Goal: Find contact information: Find contact information

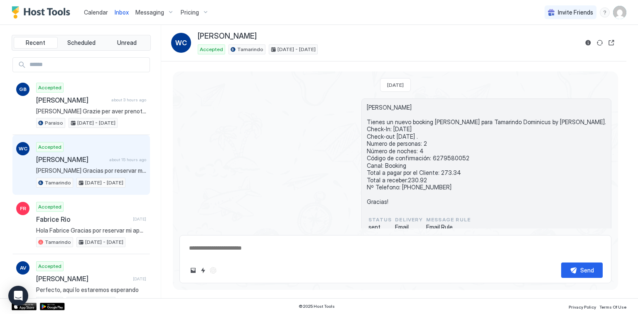
click at [95, 9] on span "Calendar" at bounding box center [96, 12] width 24 height 7
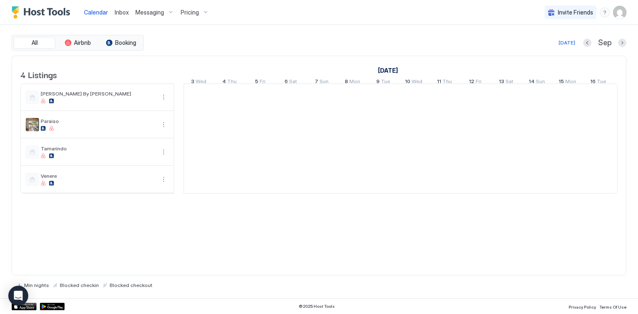
scroll to position [0, 462]
click at [121, 9] on span "Inbox" at bounding box center [122, 12] width 14 height 7
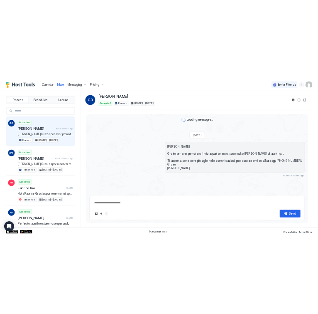
scroll to position [85, 0]
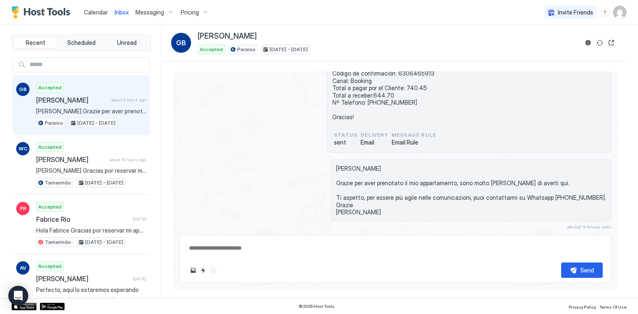
click at [75, 101] on span "[PERSON_NAME]" at bounding box center [72, 100] width 72 height 8
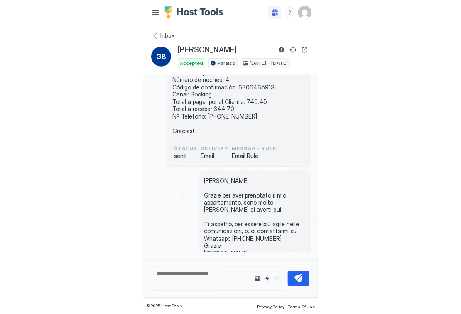
scroll to position [0, 0]
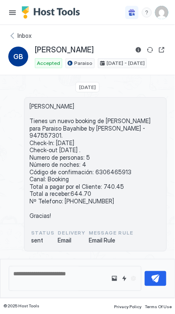
click at [40, 51] on span "[PERSON_NAME]" at bounding box center [64, 50] width 59 height 10
copy span "[PERSON_NAME]"
drag, startPoint x: 103, startPoint y: 50, endPoint x: 32, endPoint y: 50, distance: 71.5
click at [32, 50] on div "GB [PERSON_NAME] Accepted Paraiso [DATE] - [DATE]" at bounding box center [87, 56] width 159 height 23
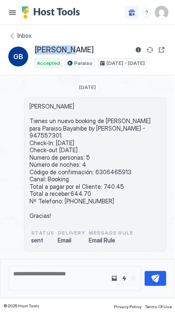
copy span "[PERSON_NAME]"
click at [103, 161] on span "[PERSON_NAME] Tienes un nuevo booking de [PERSON_NAME] para Paraiso Bayahibe by…" at bounding box center [96, 161] width 132 height 116
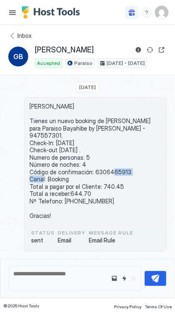
click at [103, 161] on span "[PERSON_NAME] Tienes un nuevo booking de [PERSON_NAME] para Paraiso Bayahibe by…" at bounding box center [96, 161] width 132 height 116
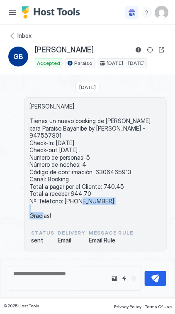
drag, startPoint x: 113, startPoint y: 191, endPoint x: 62, endPoint y: 196, distance: 50.9
click at [62, 196] on span "[PERSON_NAME] Tienes un nuevo booking de [PERSON_NAME] para Paraiso Bayahibe by…" at bounding box center [96, 161] width 132 height 116
copy span "[PHONE_NUMBER]"
click at [99, 164] on span "[PERSON_NAME] Tienes un nuevo booking de [PERSON_NAME] para Paraiso Bayahibe by…" at bounding box center [96, 161] width 132 height 116
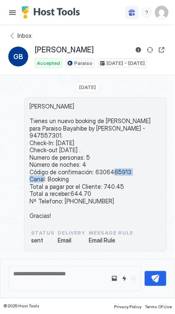
click at [100, 164] on span "[PERSON_NAME] Tienes un nuevo booking de [PERSON_NAME] para Paraiso Bayahibe by…" at bounding box center [96, 161] width 132 height 116
copy span "6306465913"
drag, startPoint x: 120, startPoint y: 177, endPoint x: 98, endPoint y: 179, distance: 21.3
click at [98, 179] on span "[PERSON_NAME] Tienes un nuevo booking de [PERSON_NAME] para Paraiso Bayahibe by…" at bounding box center [96, 161] width 132 height 116
copy span "740.45"
